Goal: Information Seeking & Learning: Understand process/instructions

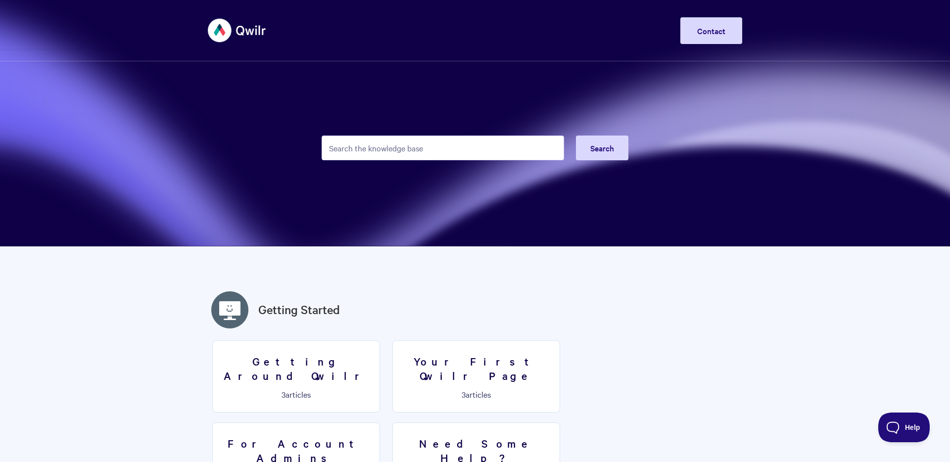
click at [409, 151] on input "Search the knowledge base" at bounding box center [443, 148] width 243 height 25
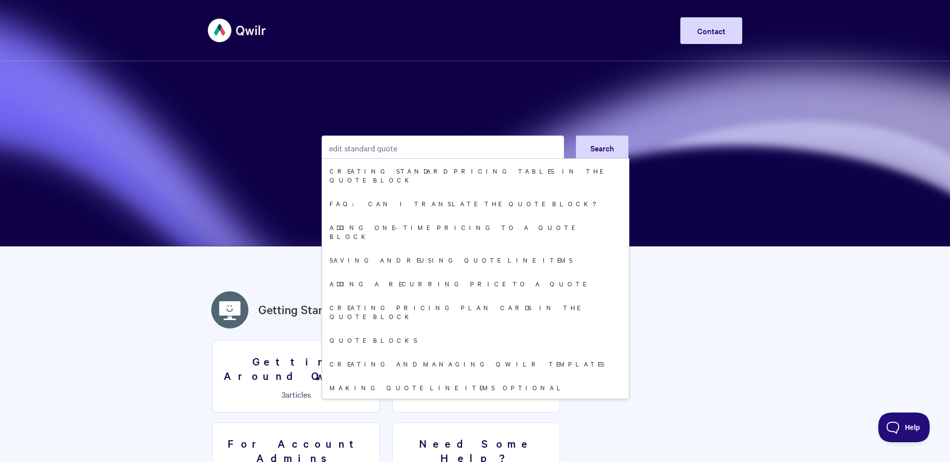
type input "edit standard quote"
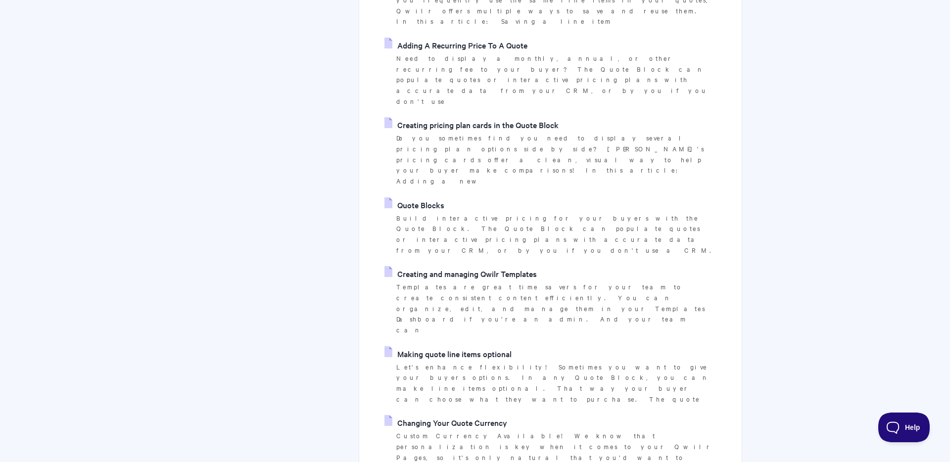
scroll to position [483, 0]
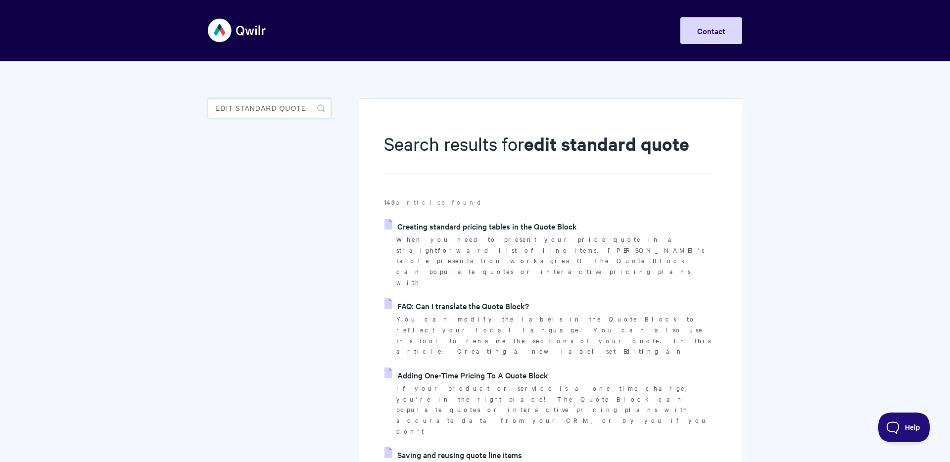
click at [274, 106] on input "edit standard quote" at bounding box center [269, 108] width 123 height 20
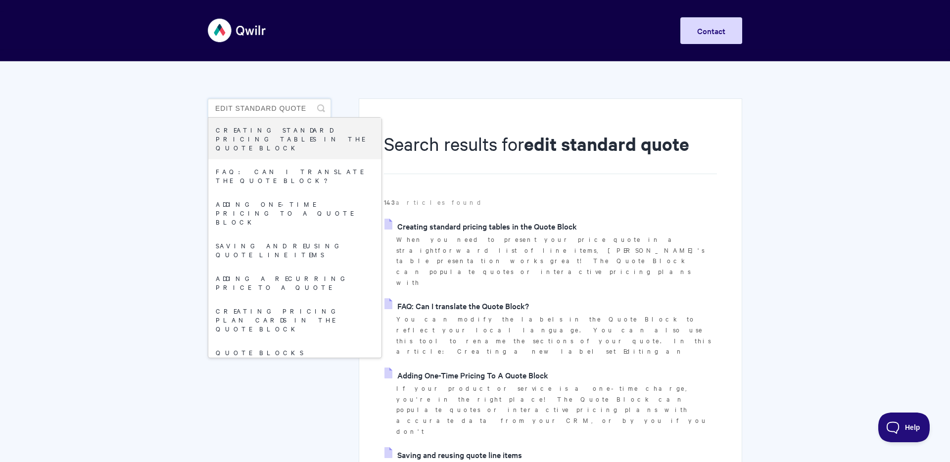
drag, startPoint x: 292, startPoint y: 109, endPoint x: 312, endPoint y: 108, distance: 19.8
click at [296, 109] on input "edit standard quote" at bounding box center [269, 108] width 123 height 20
drag, startPoint x: 311, startPoint y: 108, endPoint x: 203, endPoint y: 101, distance: 108.2
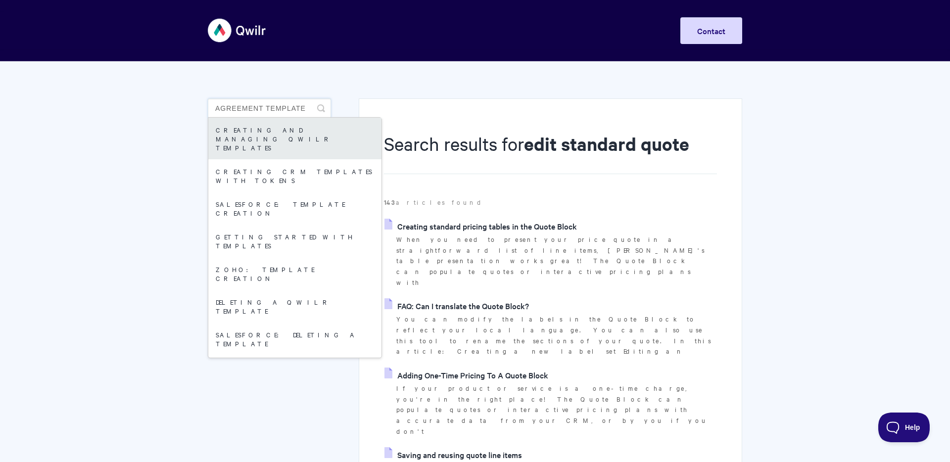
type input "agreement template"
click at [261, 132] on link "Creating and managing Qwilr Templates" at bounding box center [294, 139] width 173 height 42
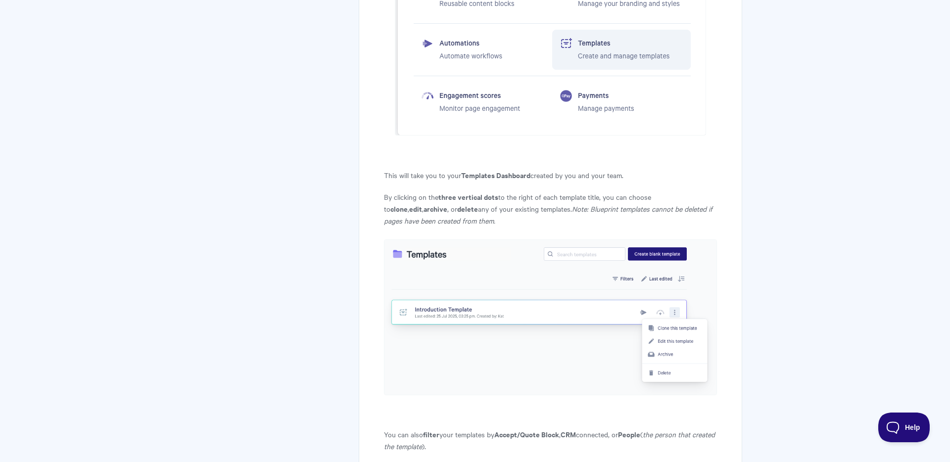
scroll to position [1231, 0]
drag, startPoint x: 423, startPoint y: 300, endPoint x: 943, endPoint y: 168, distance: 536.9
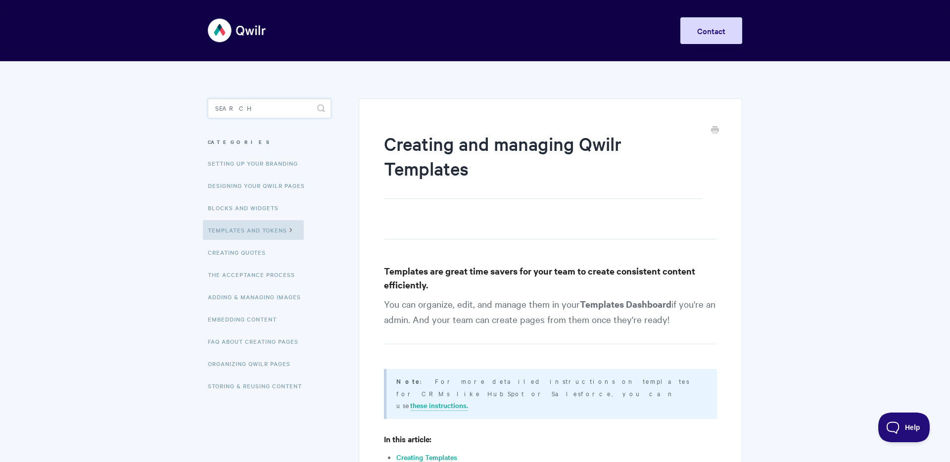
click at [307, 112] on input "Search" at bounding box center [269, 108] width 123 height 20
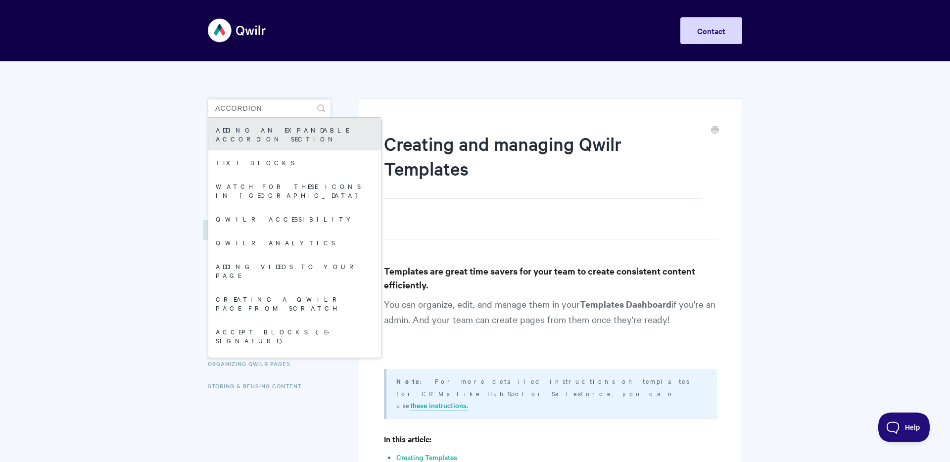
type input "accordion"
click at [316, 130] on link "Adding an expandable Accordion section" at bounding box center [294, 134] width 173 height 33
